Goal: Transaction & Acquisition: Purchase product/service

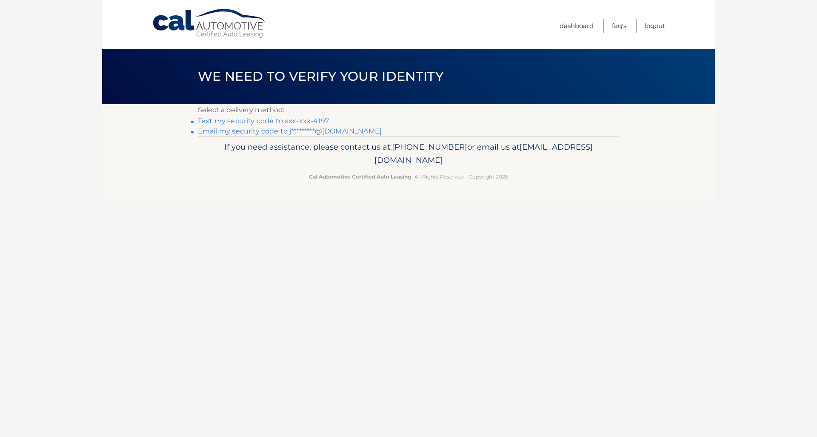
click at [270, 123] on link "Text my security code to xxx-xxx-4197" at bounding box center [263, 121] width 131 height 8
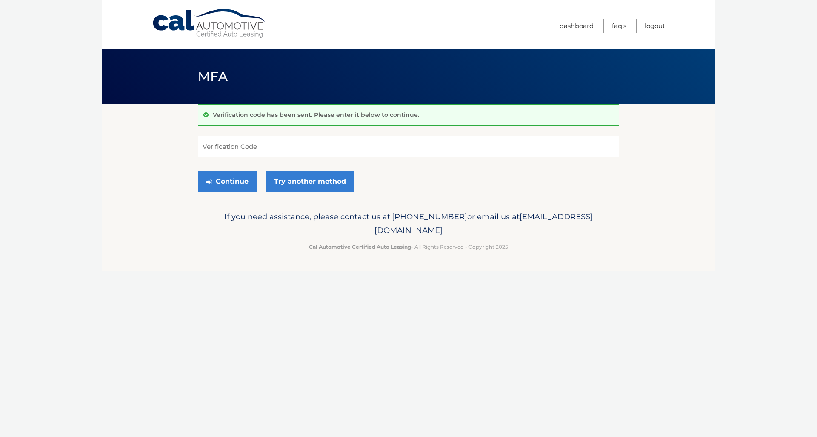
click at [232, 147] on input "Verification Code" at bounding box center [408, 146] width 421 height 21
click at [234, 141] on input "Verification Code" at bounding box center [408, 146] width 421 height 21
click at [225, 148] on input "Verification Code" at bounding box center [408, 146] width 421 height 21
type input "622185"
click at [227, 181] on button "Continue" at bounding box center [227, 181] width 59 height 21
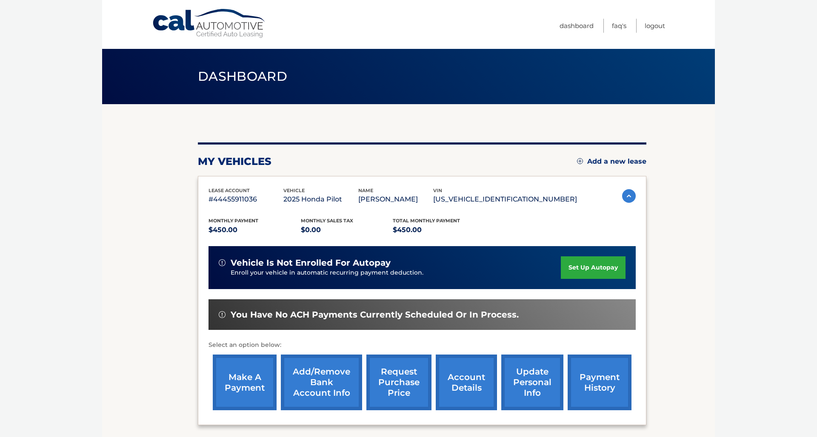
click at [246, 388] on link "make a payment" at bounding box center [245, 383] width 64 height 56
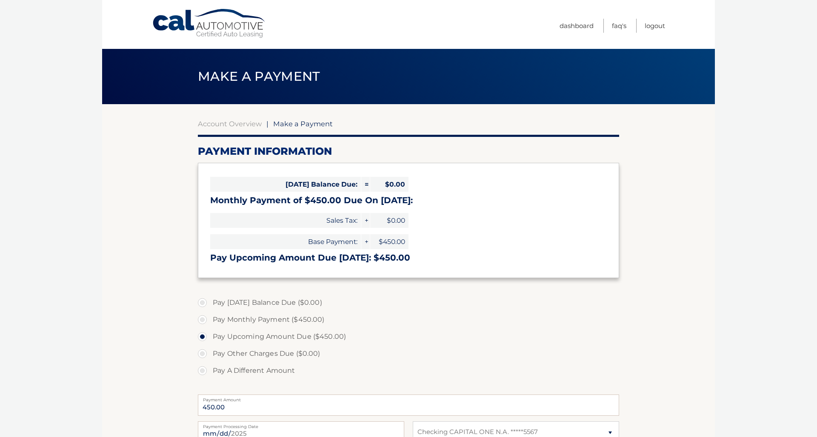
select select "N2M0NTYwNTMtNzIwYS00YWI3LTg3YzYtZGI4MGYwYTIwYWJk"
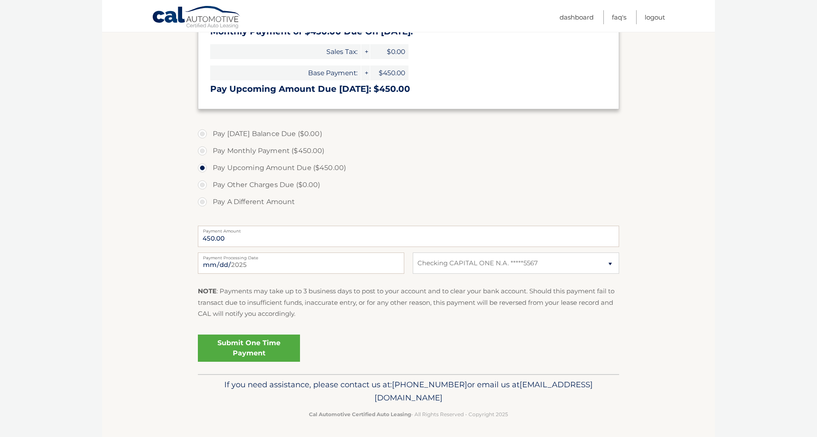
scroll to position [168, 0]
click at [271, 347] on link "Submit One Time Payment" at bounding box center [249, 348] width 102 height 27
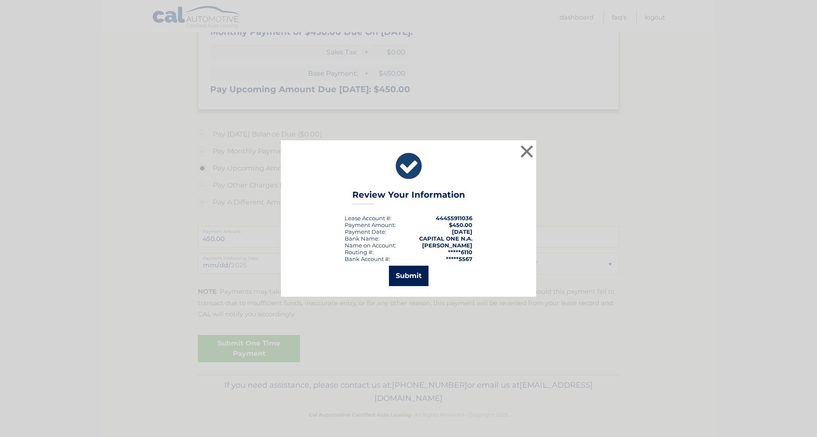
click at [408, 280] on button "Submit" at bounding box center [409, 276] width 40 height 20
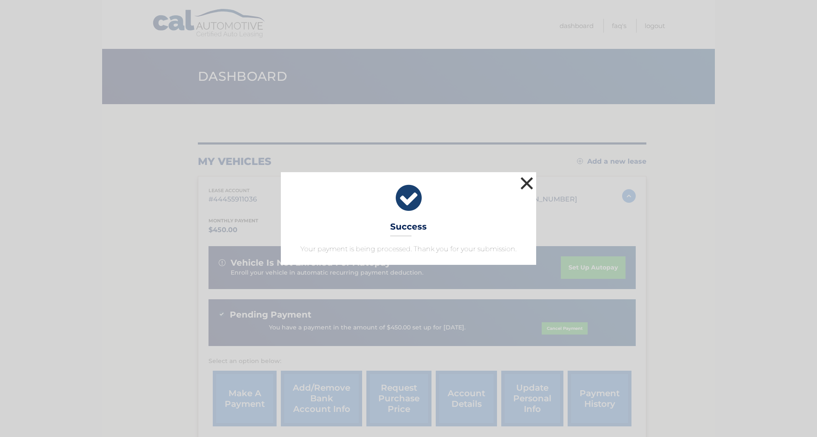
click at [525, 188] on button "×" at bounding box center [526, 183] width 17 height 17
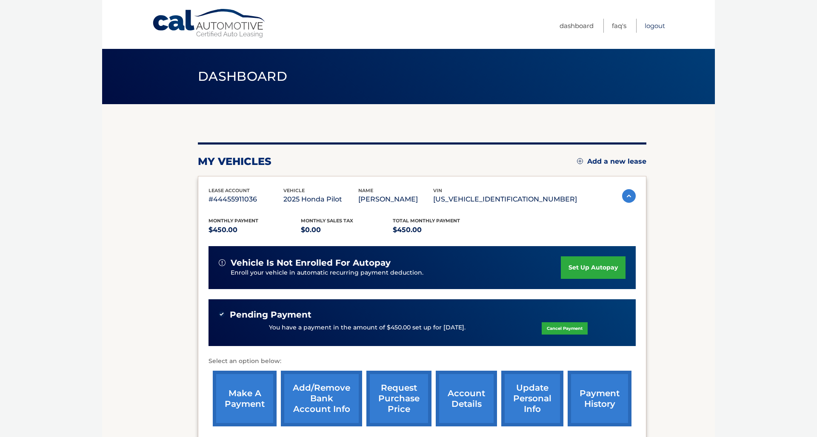
click at [654, 28] on link "Logout" at bounding box center [655, 26] width 20 height 14
